Goal: Task Accomplishment & Management: Manage account settings

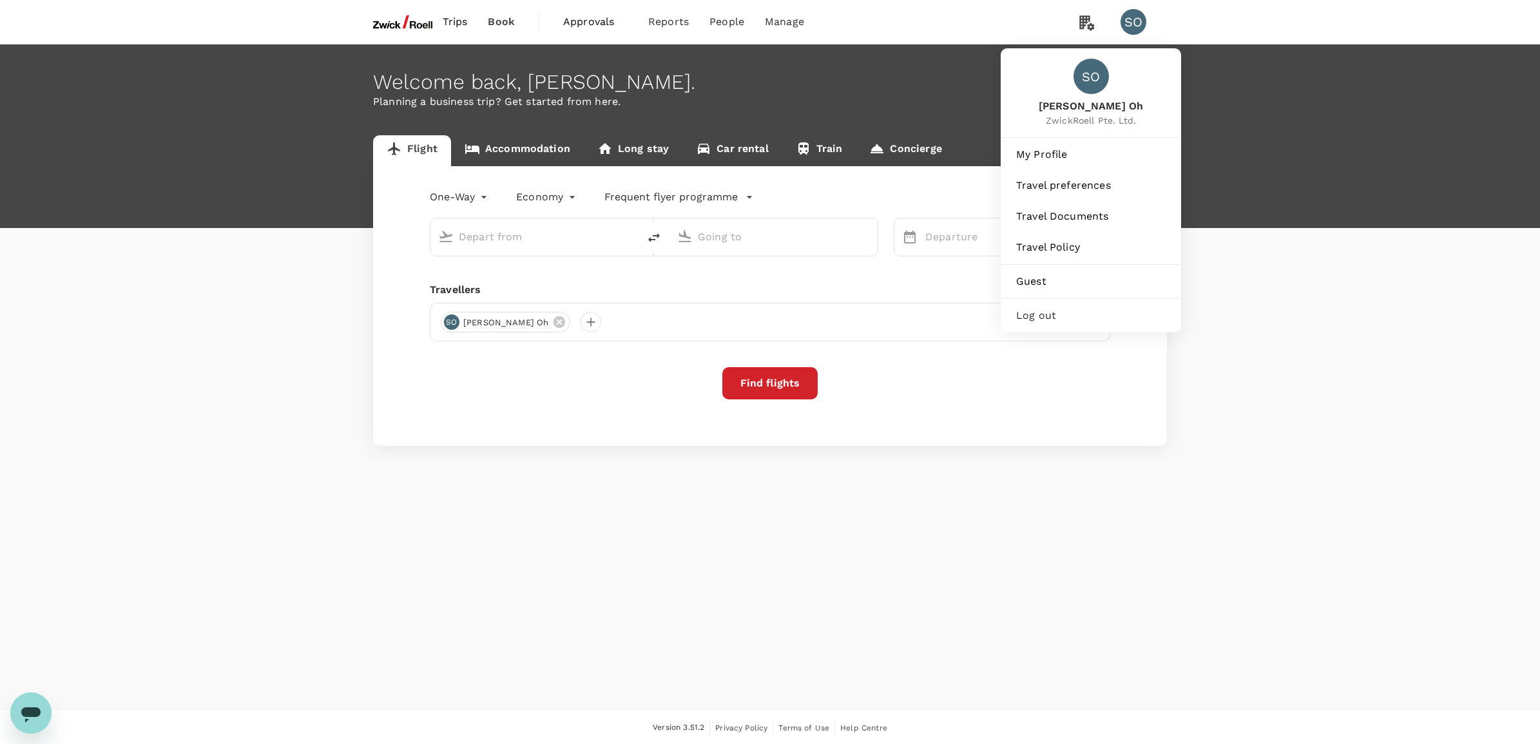
type input "[GEOGRAPHIC_DATA], [GEOGRAPHIC_DATA] (any)"
type input "Singapore Changi (SIN)"
type input "Kuala Lumpur, Malaysia (any)"
type input "Singapore Changi (SIN)"
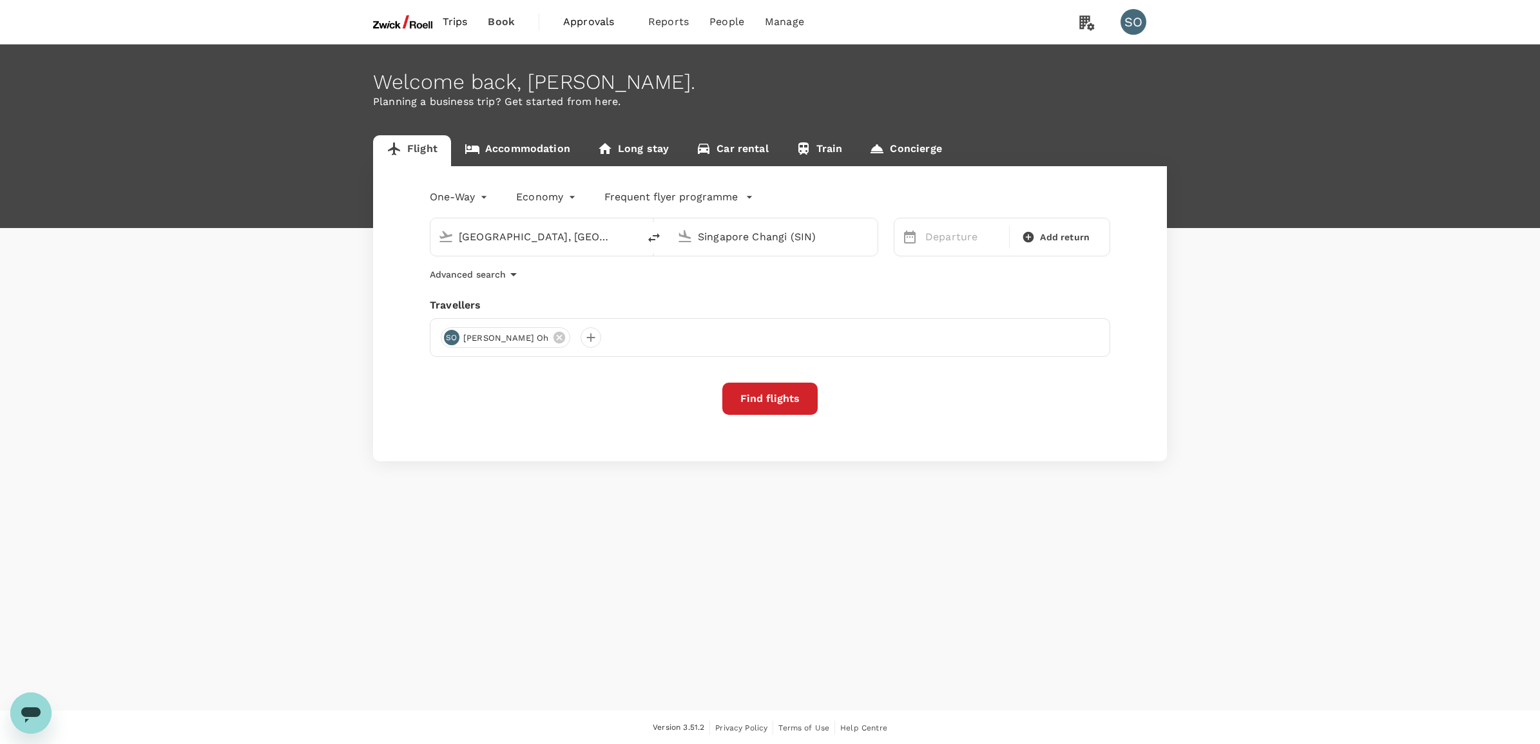
click at [603, 26] on span "Approvals" at bounding box center [595, 21] width 64 height 15
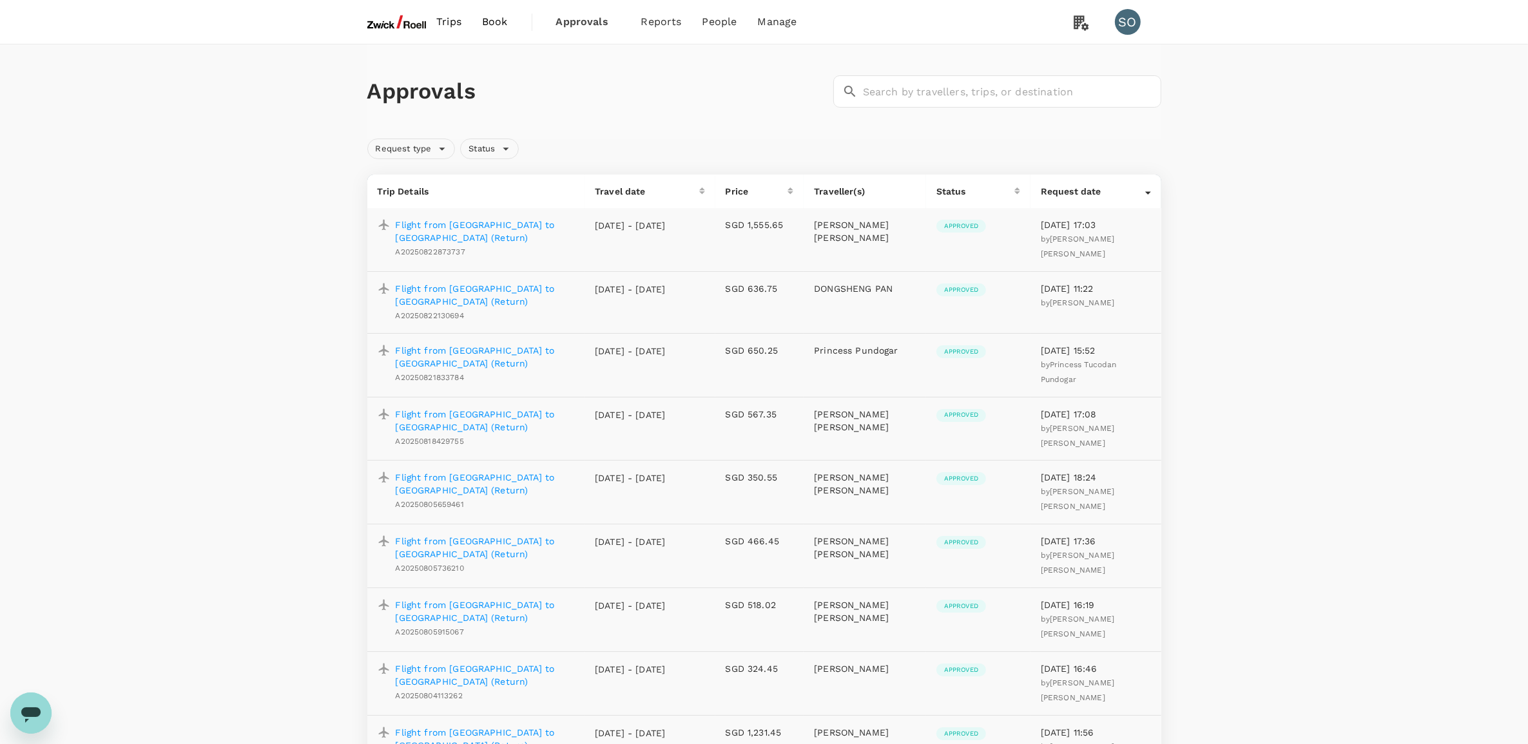
click at [698, 190] on div "Travel date" at bounding box center [647, 191] width 104 height 13
click at [698, 190] on div "Travel date" at bounding box center [649, 191] width 105 height 13
